Goal: Task Accomplishment & Management: Use online tool/utility

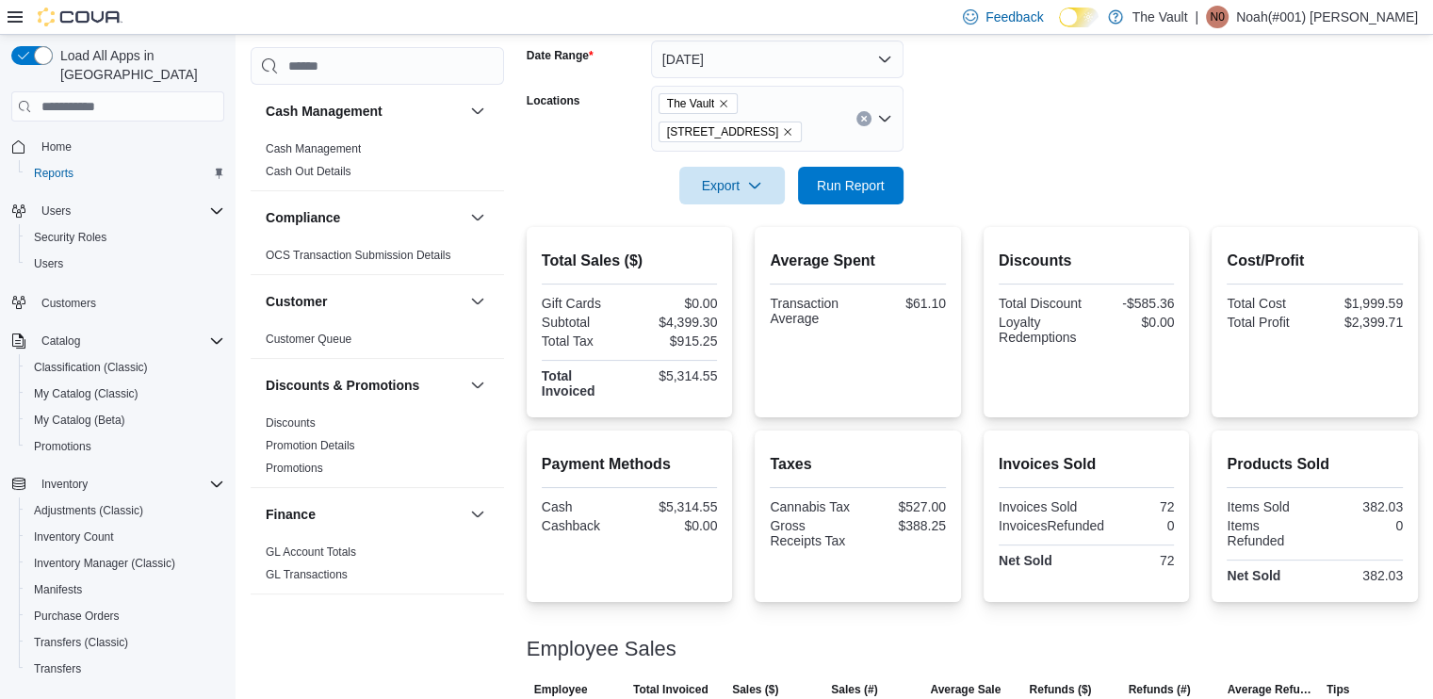
scroll to position [942, 0]
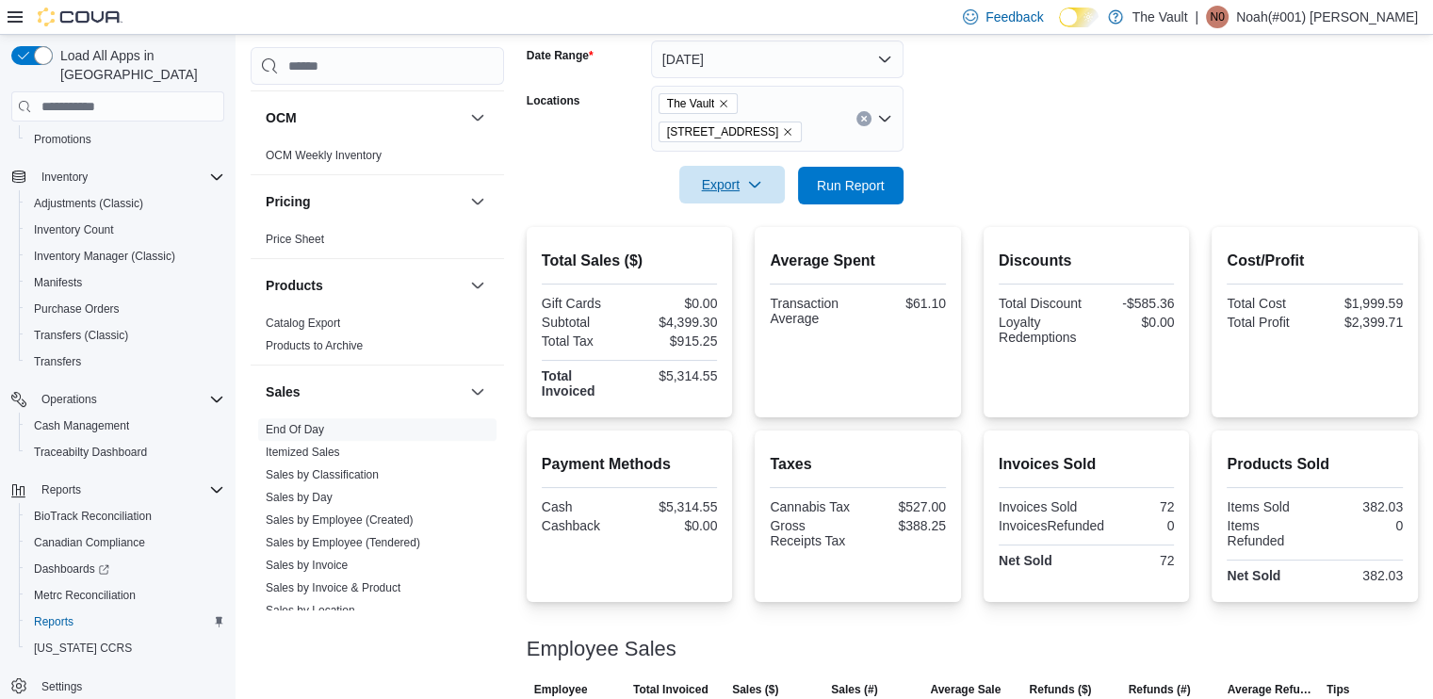
click at [725, 190] on span "Export" at bounding box center [731, 185] width 83 height 38
click at [748, 261] on span "Export to Pdf" at bounding box center [734, 260] width 85 height 15
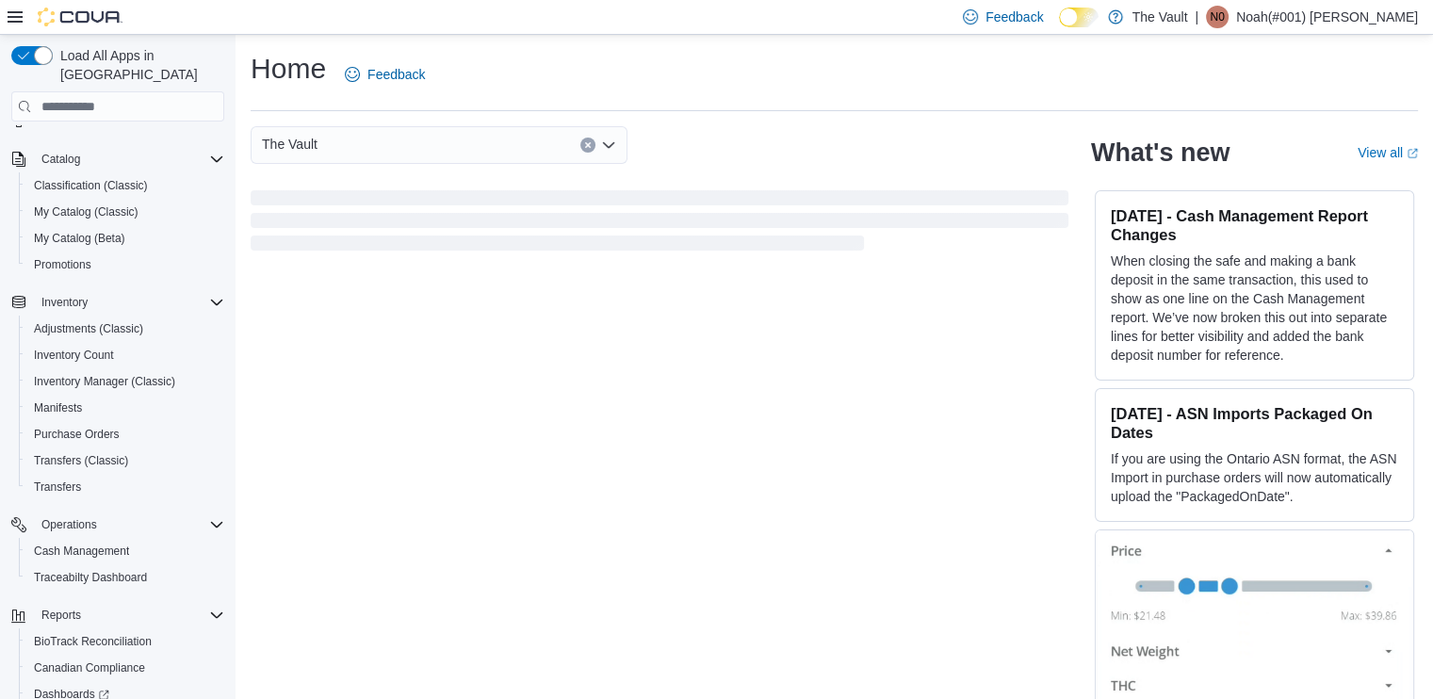
scroll to position [307, 0]
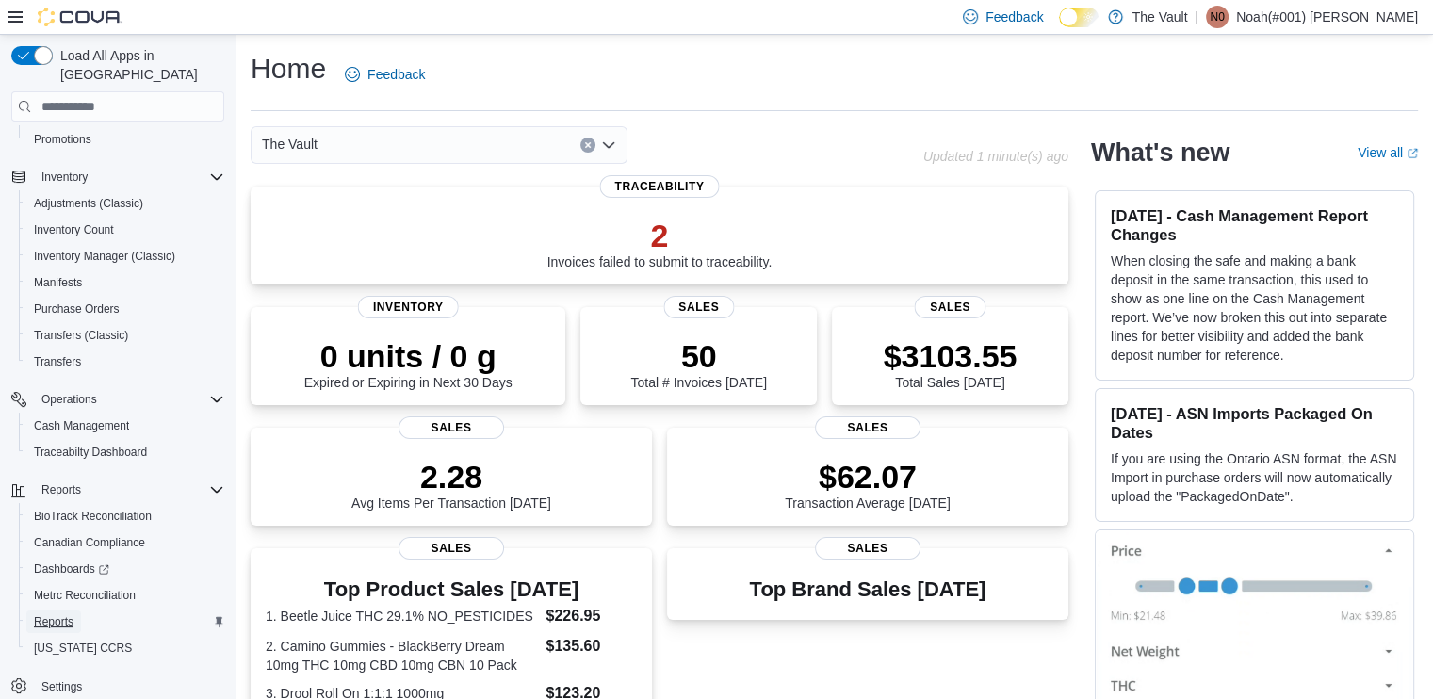
click at [60, 614] on span "Reports" at bounding box center [54, 621] width 40 height 15
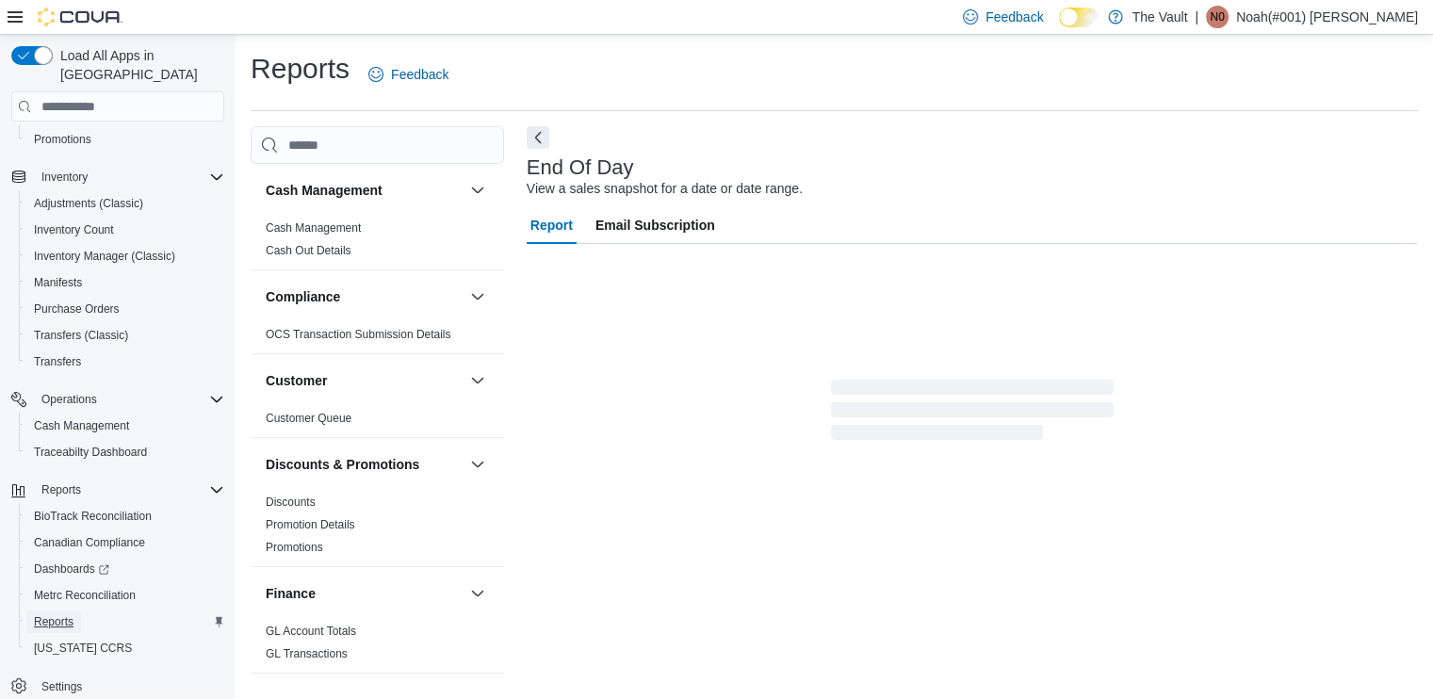
scroll to position [4, 0]
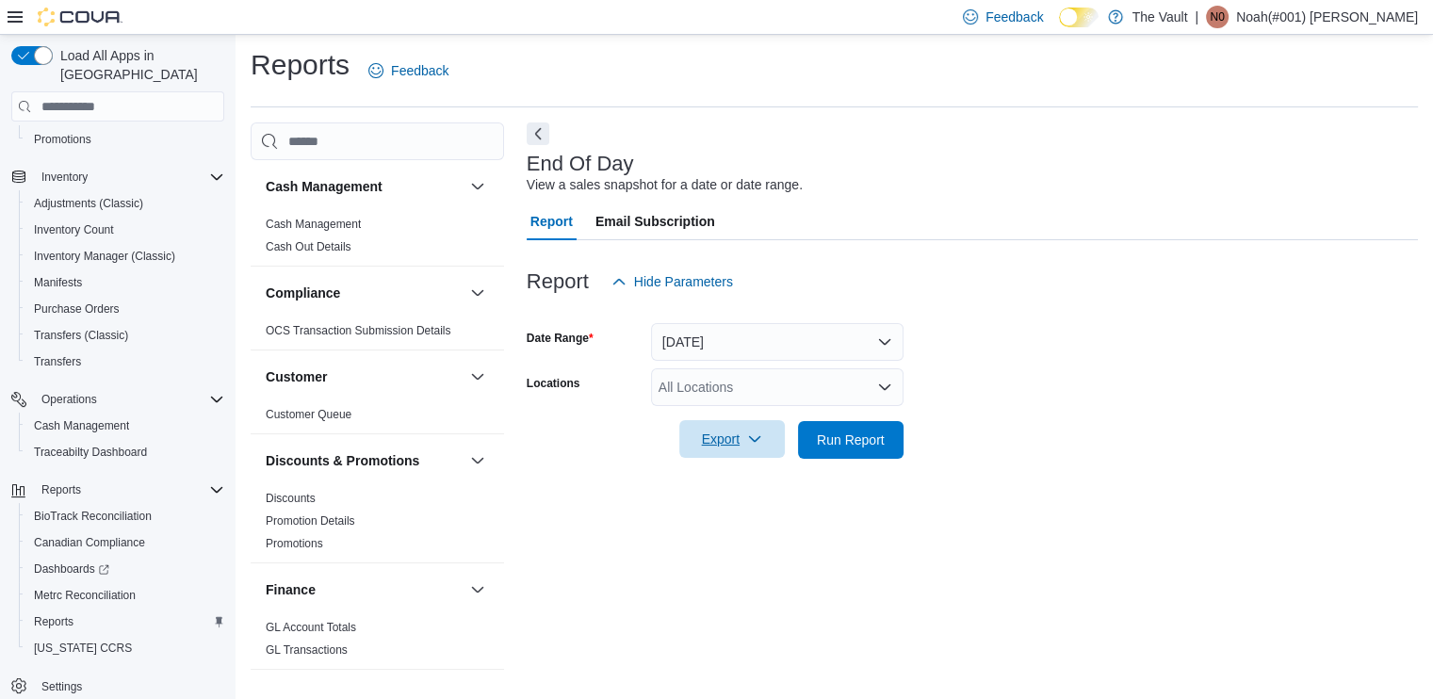
click at [727, 440] on span "Export" at bounding box center [731, 439] width 83 height 38
click at [736, 518] on span "Export to Pdf" at bounding box center [734, 515] width 85 height 15
